Goal: Task Accomplishment & Management: Manage account settings

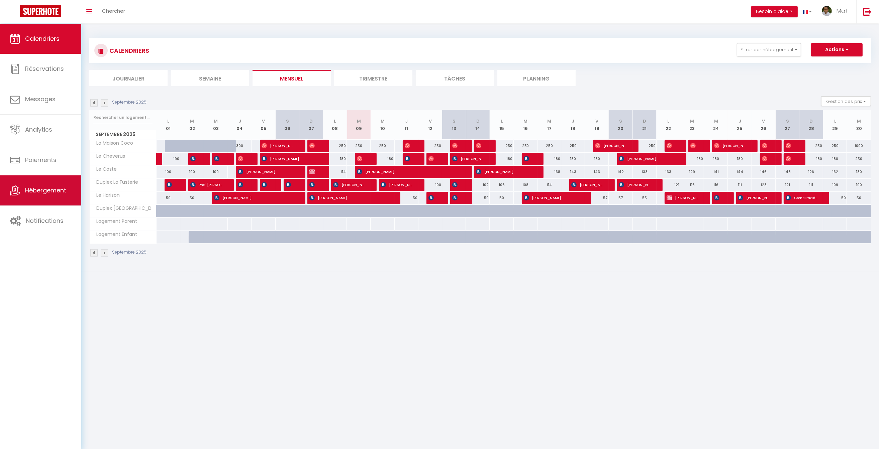
click at [49, 198] on link "Hébergement" at bounding box center [40, 191] width 81 height 30
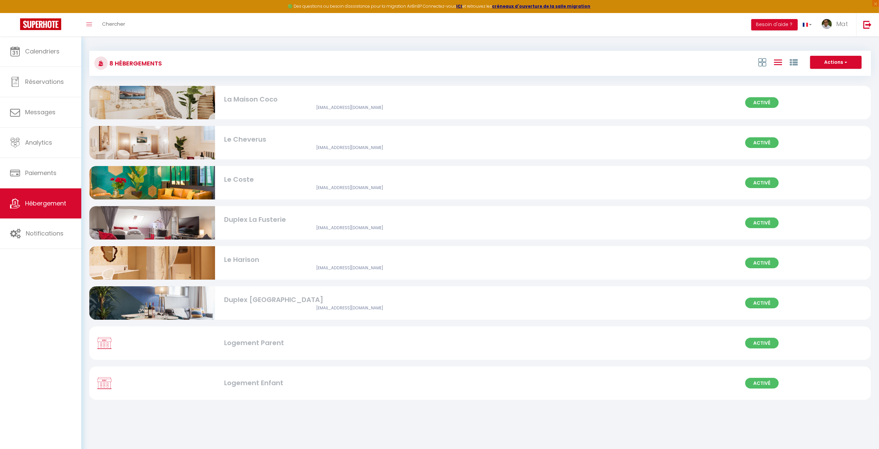
click at [267, 102] on div "La Maison Coco" at bounding box center [350, 99] width 252 height 10
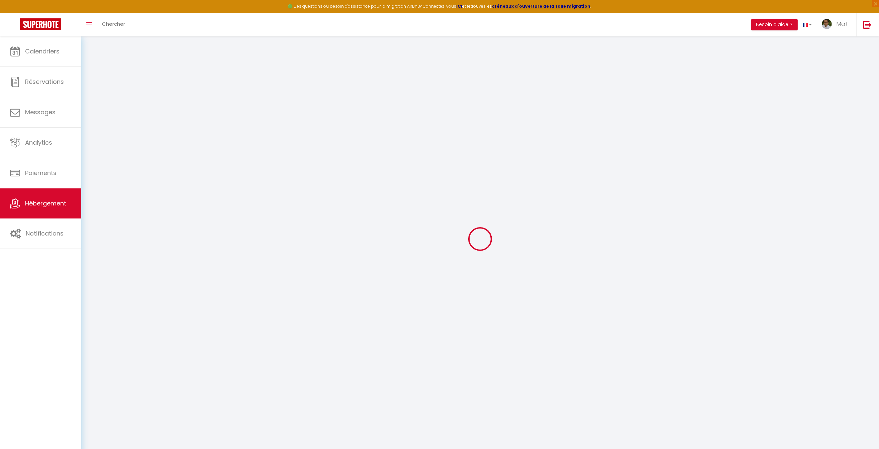
checkbox input "true"
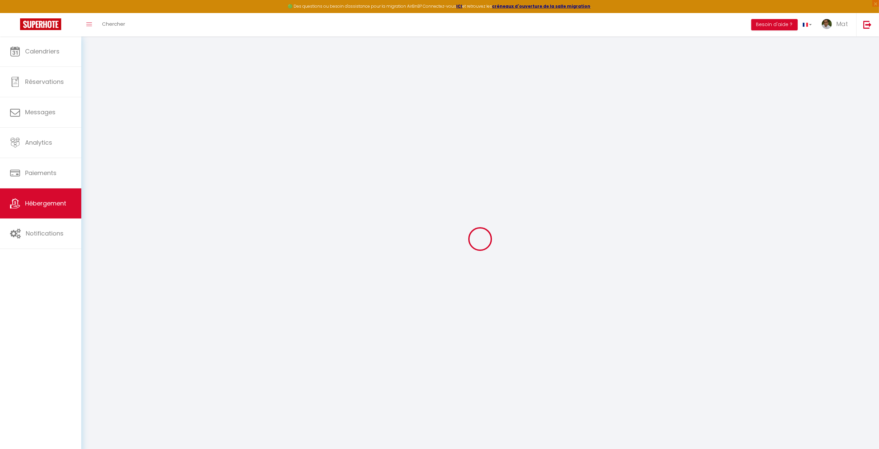
checkbox input "false"
select select "17:00"
select select "23:30"
select select "10:00"
select select "30"
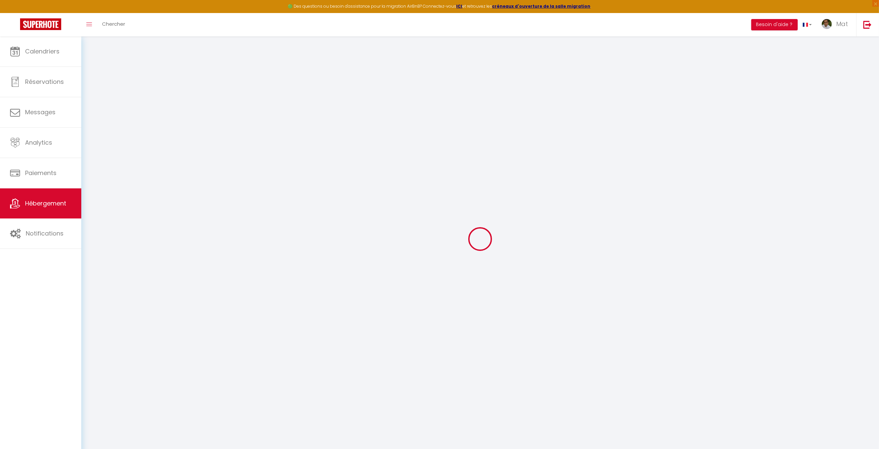
select select "120"
select select "365"
select select "EUR"
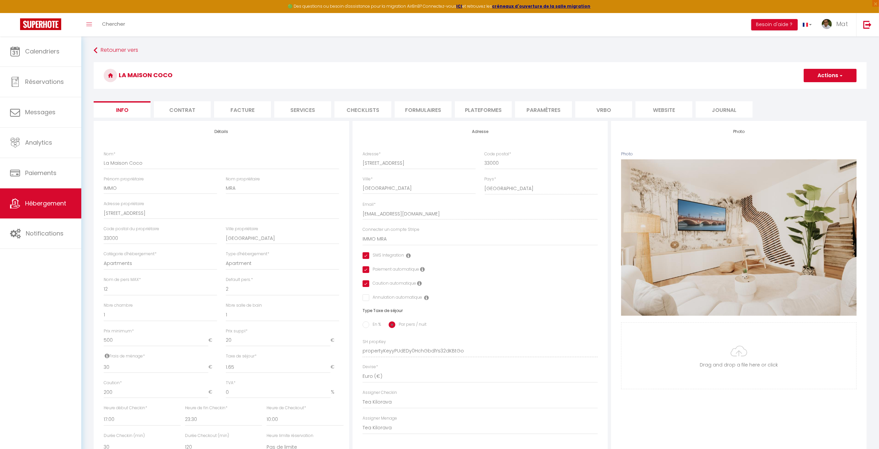
click at [547, 110] on li "Paramètres" at bounding box center [543, 109] width 57 height 16
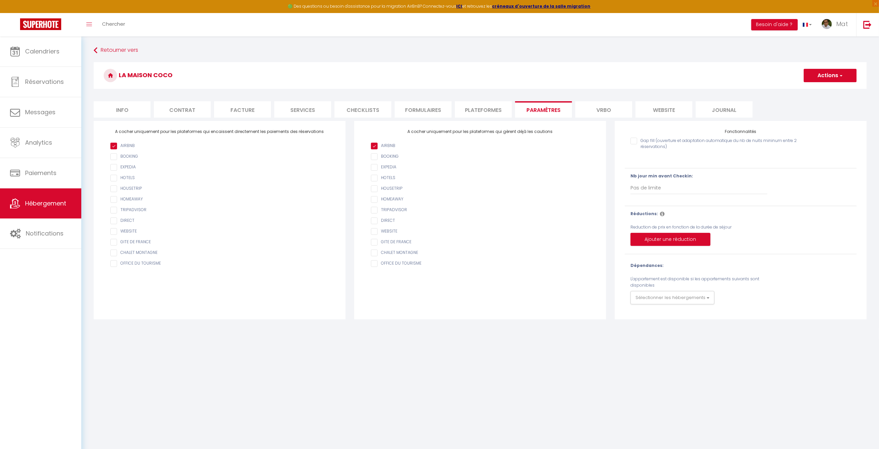
click at [477, 107] on li "Plateformes" at bounding box center [483, 109] width 57 height 16
select select
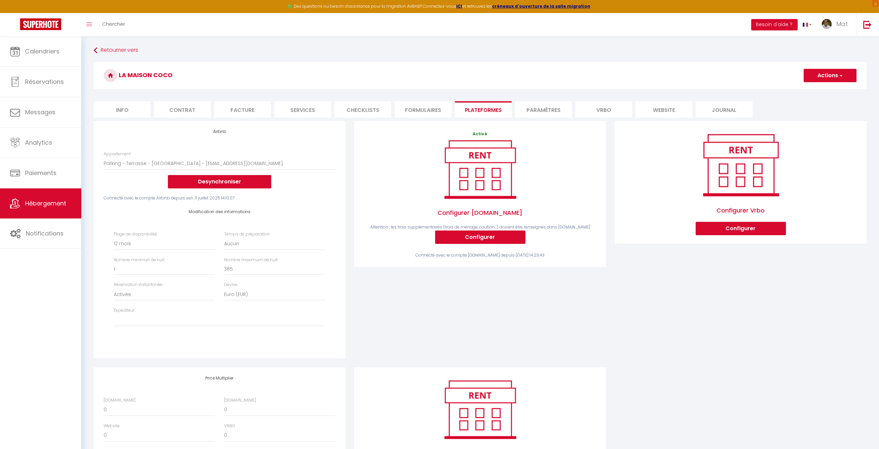
click at [250, 326] on div "Plage de disponibilité Date indisponible par defaut 1 mois 3 mois 6 mois 9 mois…" at bounding box center [219, 282] width 220 height 102
